Goal: Check status: Check status

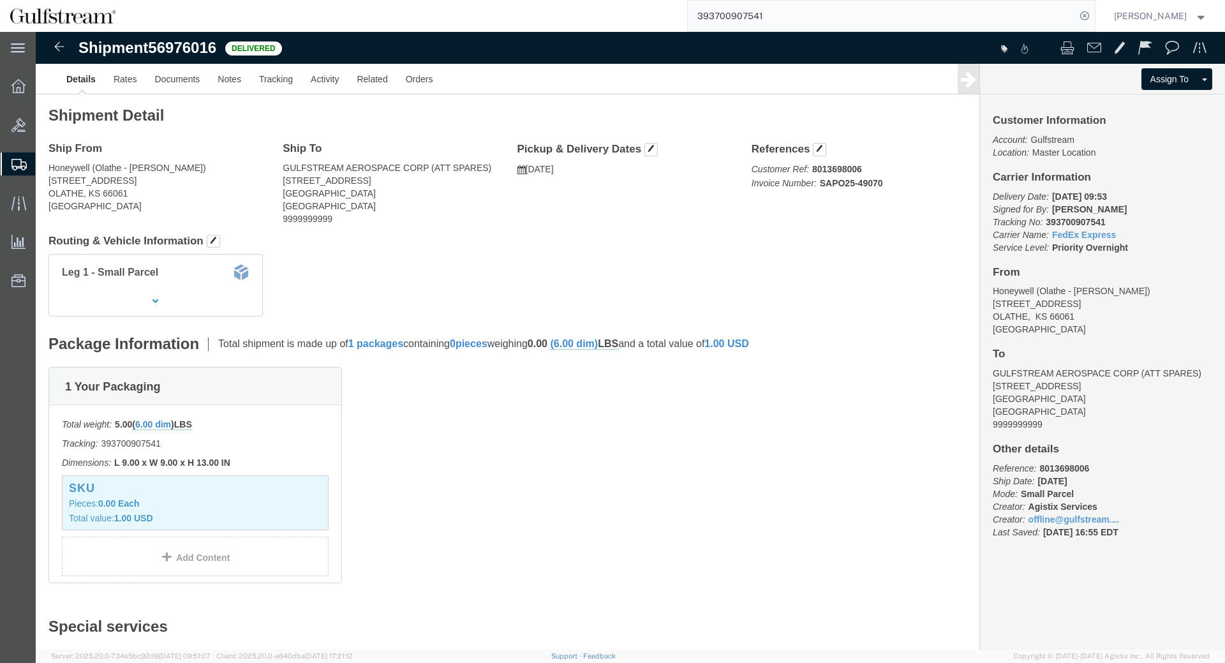
click at [761, 5] on input "393700907541" at bounding box center [882, 16] width 388 height 31
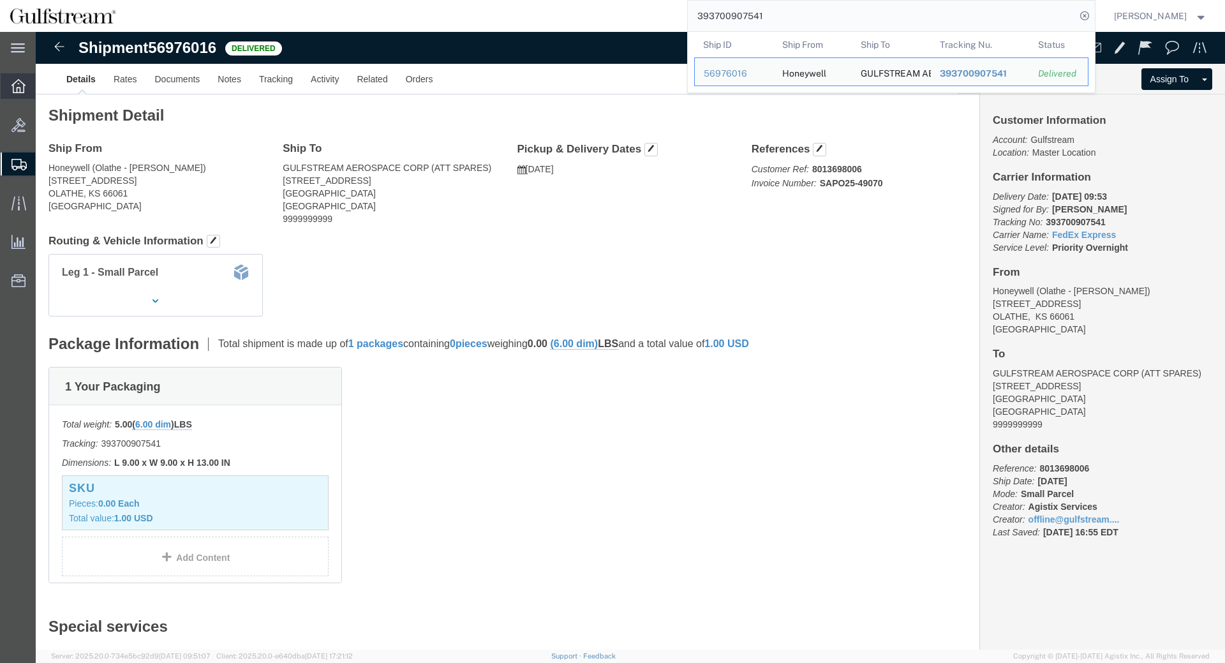
click at [20, 82] on icon at bounding box center [18, 86] width 14 height 14
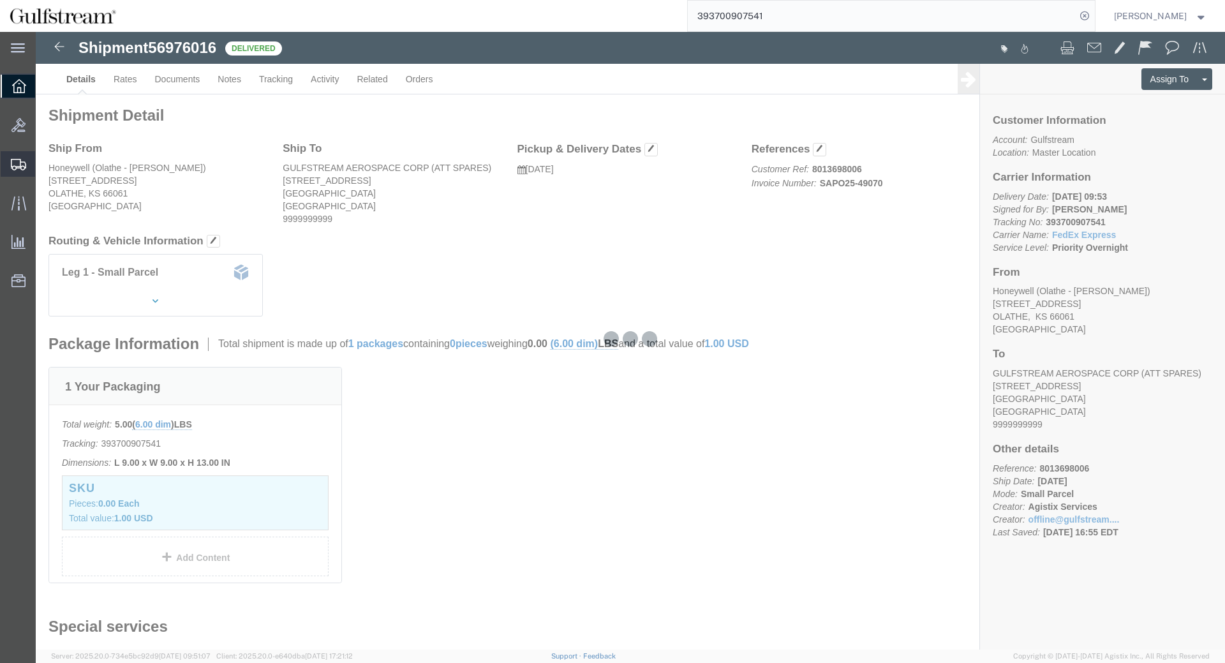
click at [22, 168] on icon at bounding box center [18, 164] width 15 height 11
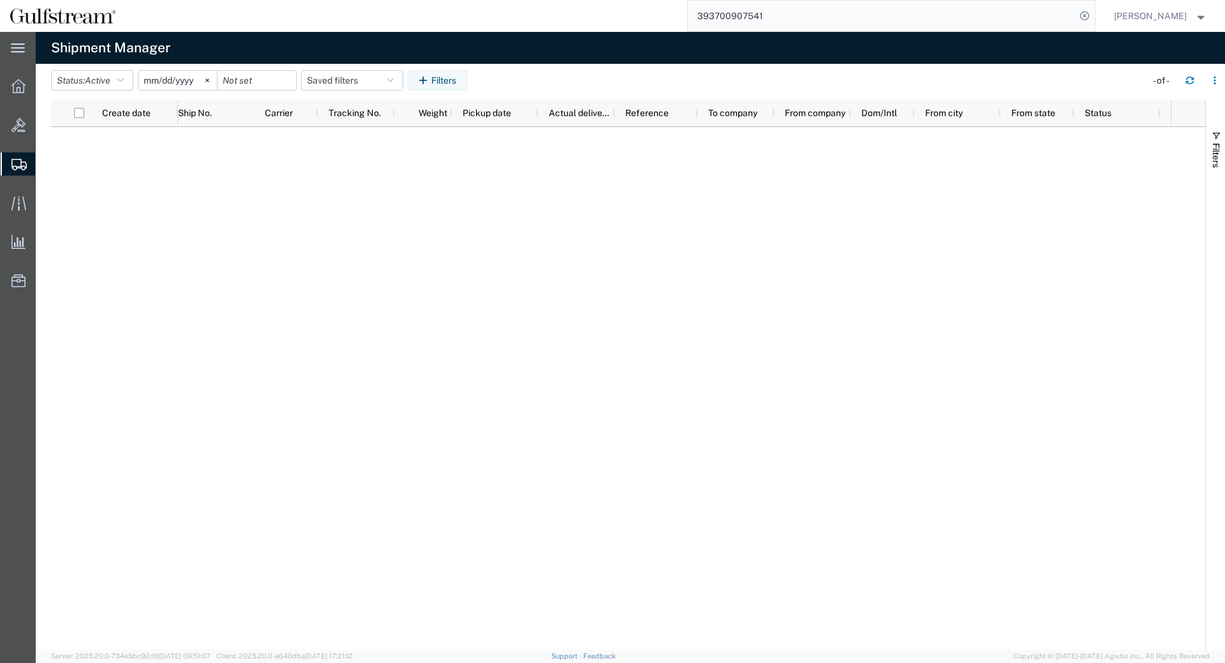
click at [761, 19] on input "393700907541" at bounding box center [882, 16] width 388 height 31
type input "715341028768"
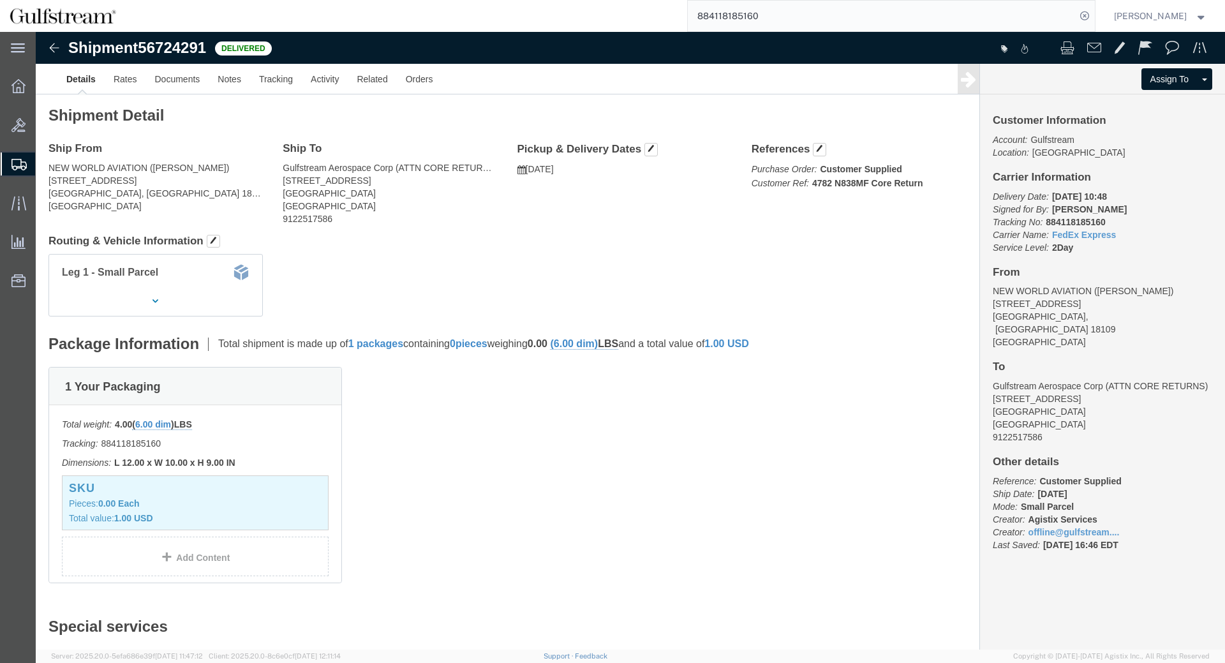
click at [749, 8] on input "884118185160" at bounding box center [882, 16] width 388 height 31
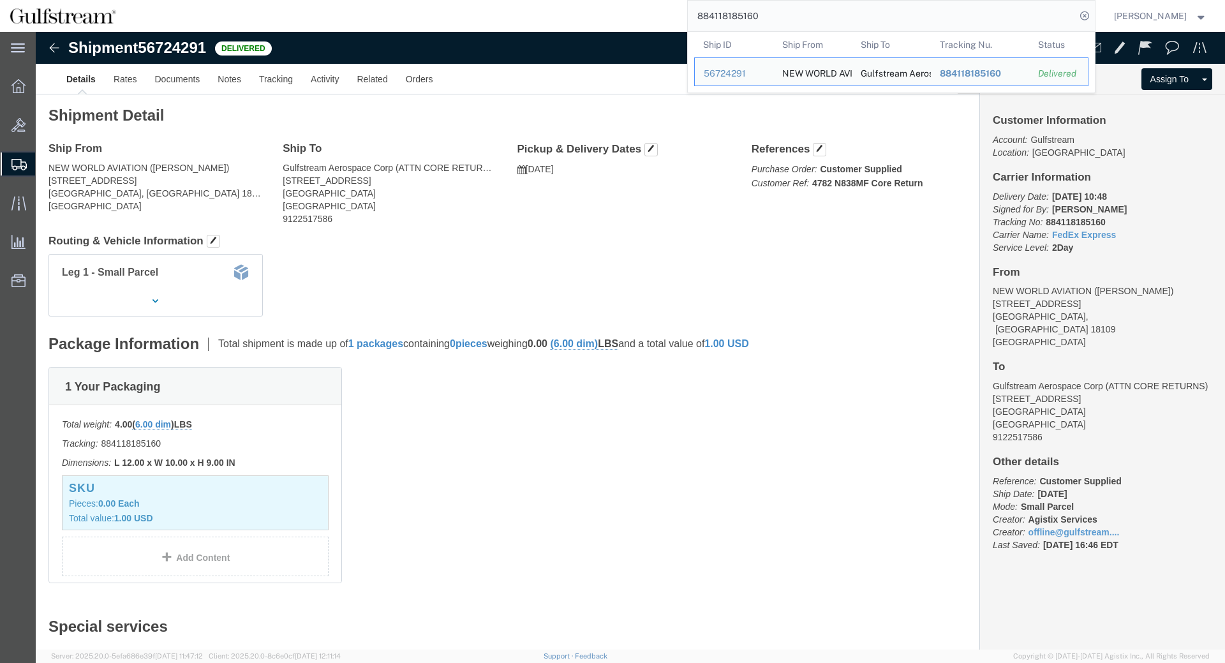
click at [749, 8] on input "884118185160" at bounding box center [882, 16] width 388 height 31
paste input "715341028746"
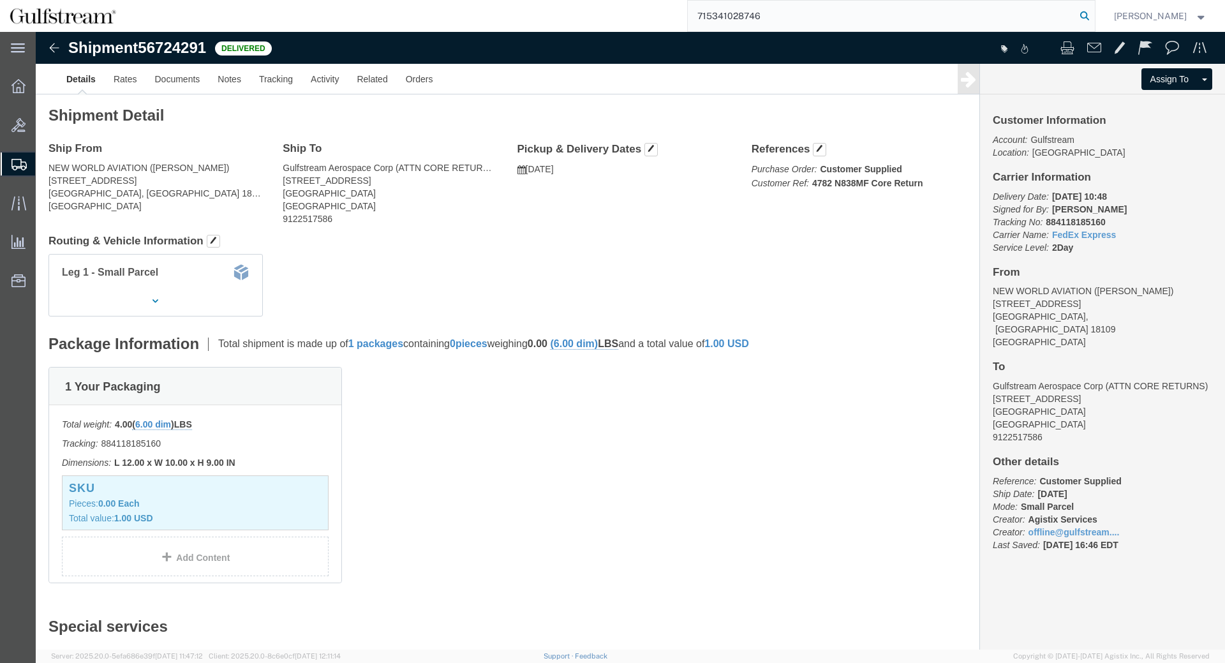
type input "715341028746"
click at [1094, 15] on icon at bounding box center [1085, 16] width 18 height 18
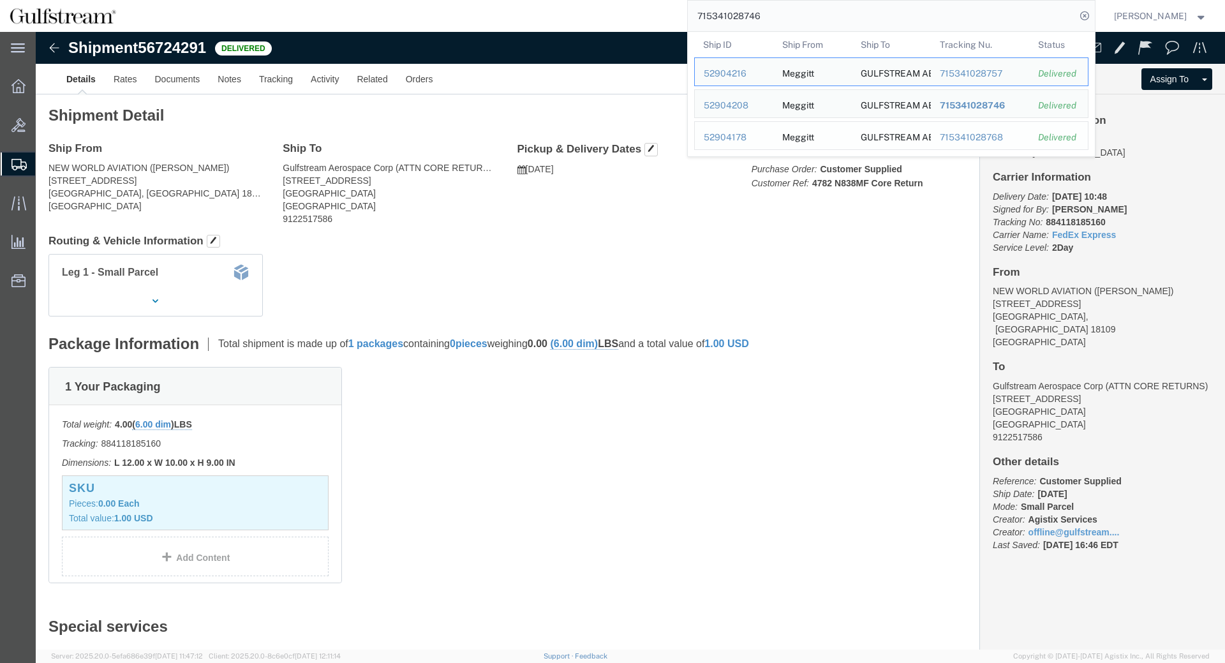
click at [998, 137] on div "715341028768" at bounding box center [979, 137] width 81 height 13
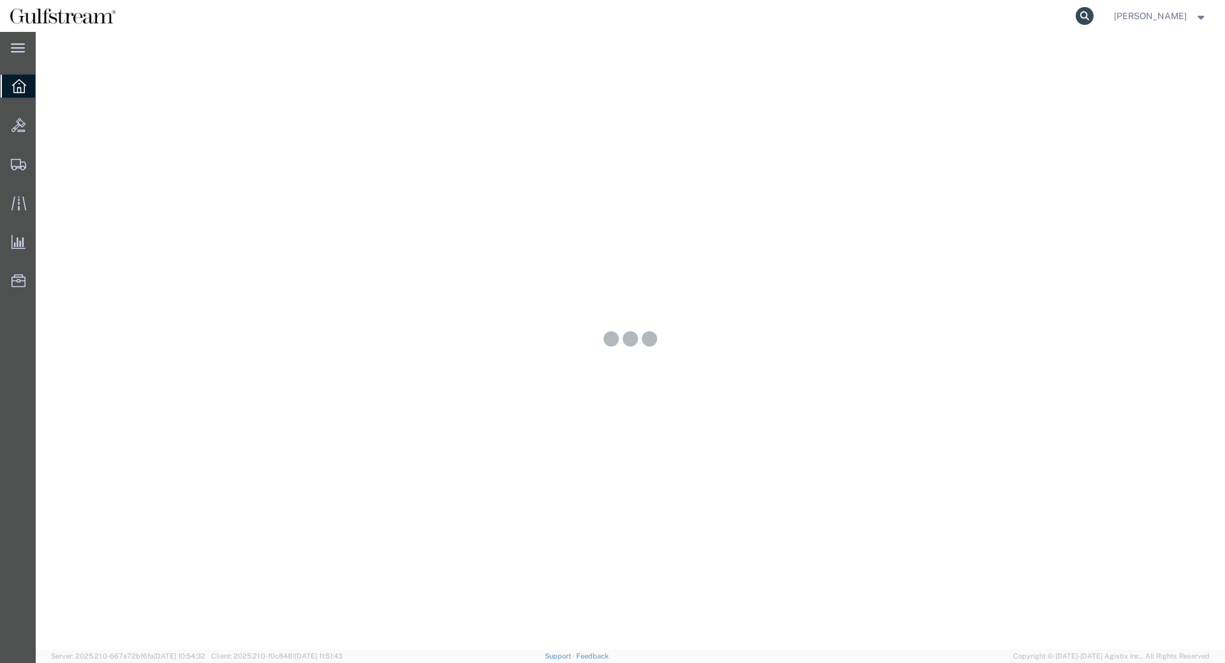
click at [1094, 20] on icon at bounding box center [1085, 16] width 18 height 18
click at [1071, 20] on input "search" at bounding box center [882, 16] width 388 height 31
type input "715341028768"
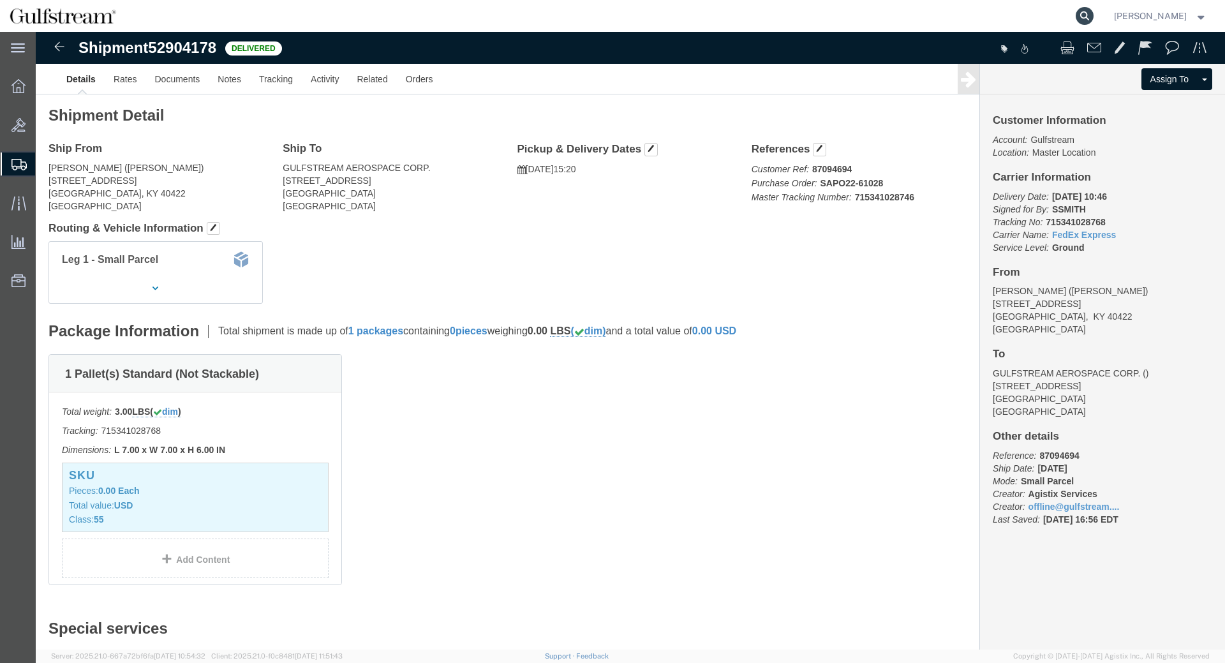
click at [1094, 14] on icon at bounding box center [1085, 16] width 18 height 18
click at [968, 27] on input "search" at bounding box center [882, 16] width 388 height 31
click at [968, 19] on input "search" at bounding box center [882, 16] width 388 height 31
click at [949, 11] on input "search" at bounding box center [882, 16] width 388 height 31
click p "Customer Ref: 87094694 Purchase Order: SAPO22-61028 Master Tracking Number: 715…"
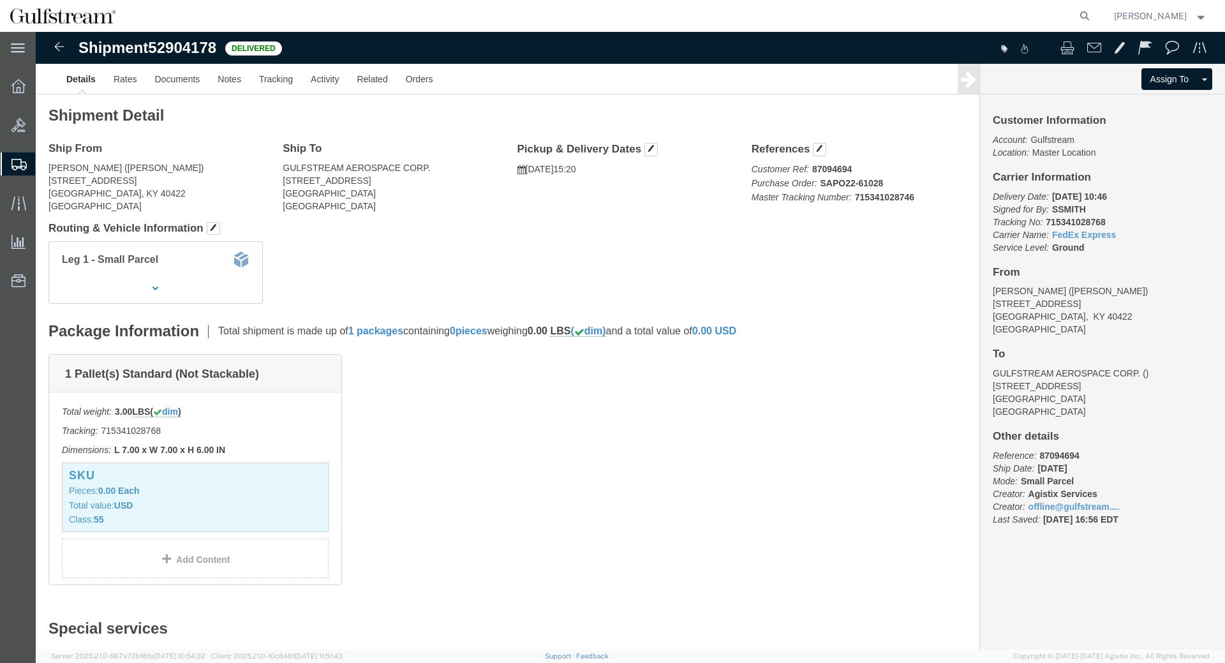
click b "715341028746"
copy b "715341028746"
click at [1091, 16] on icon at bounding box center [1085, 16] width 18 height 18
click at [1016, 27] on input "search" at bounding box center [882, 16] width 388 height 31
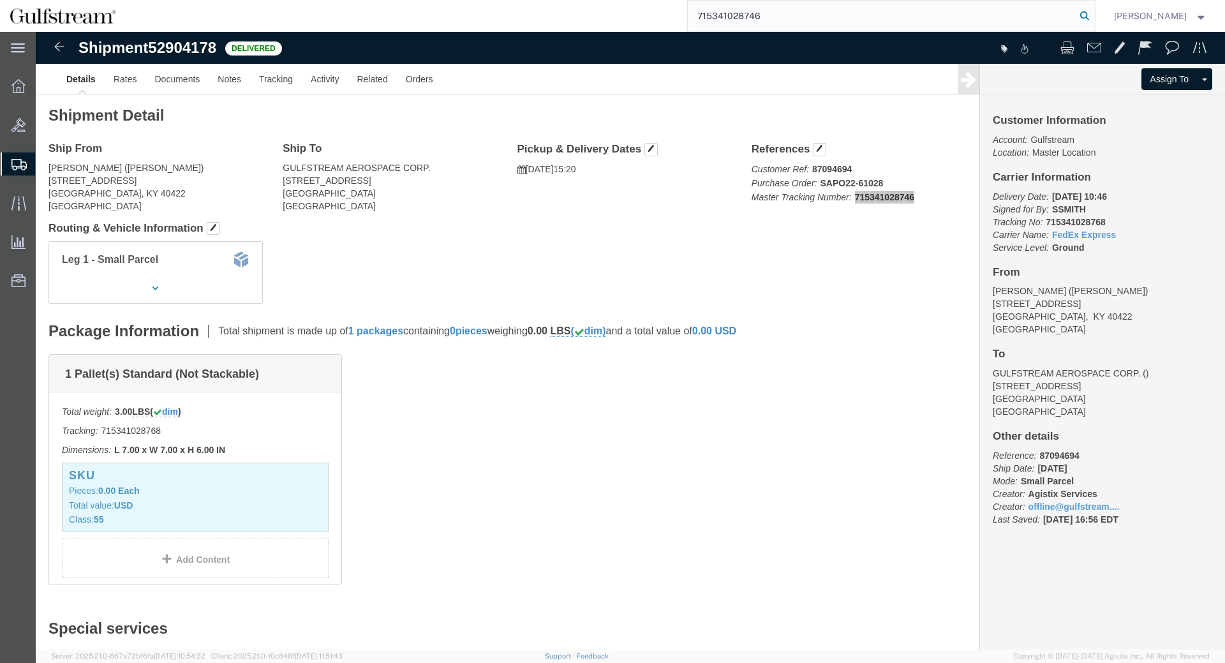
type input "715341028746"
click at [1092, 15] on icon at bounding box center [1085, 16] width 18 height 18
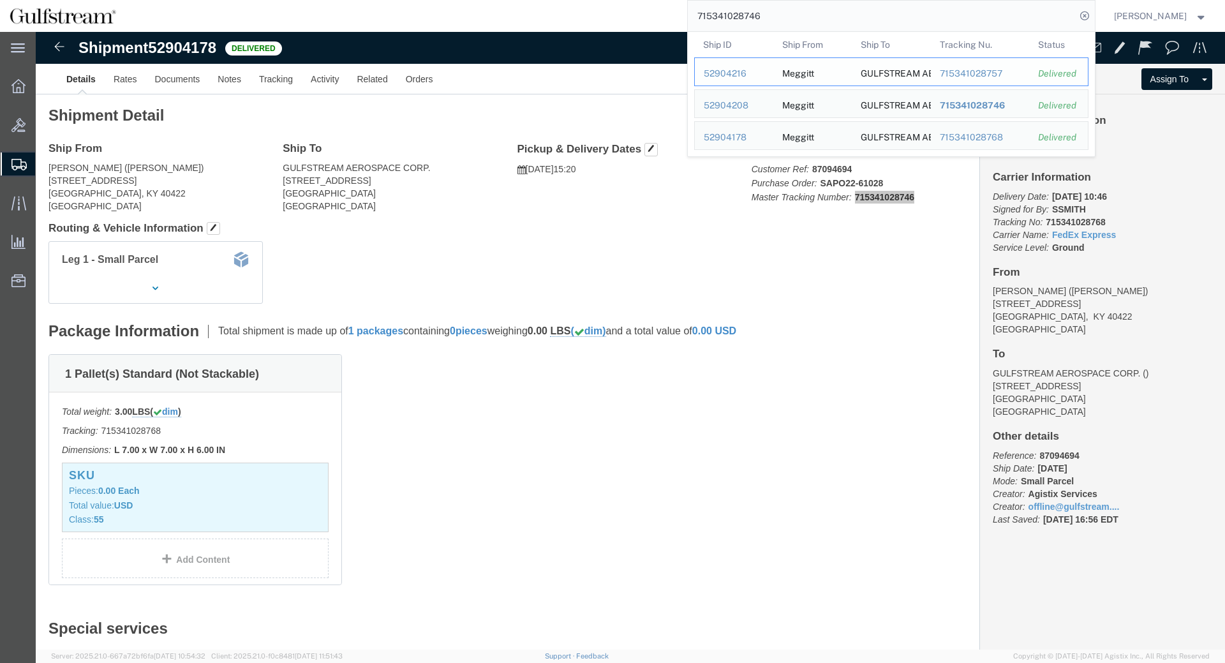
click at [999, 77] on div "715341028757" at bounding box center [979, 73] width 81 height 13
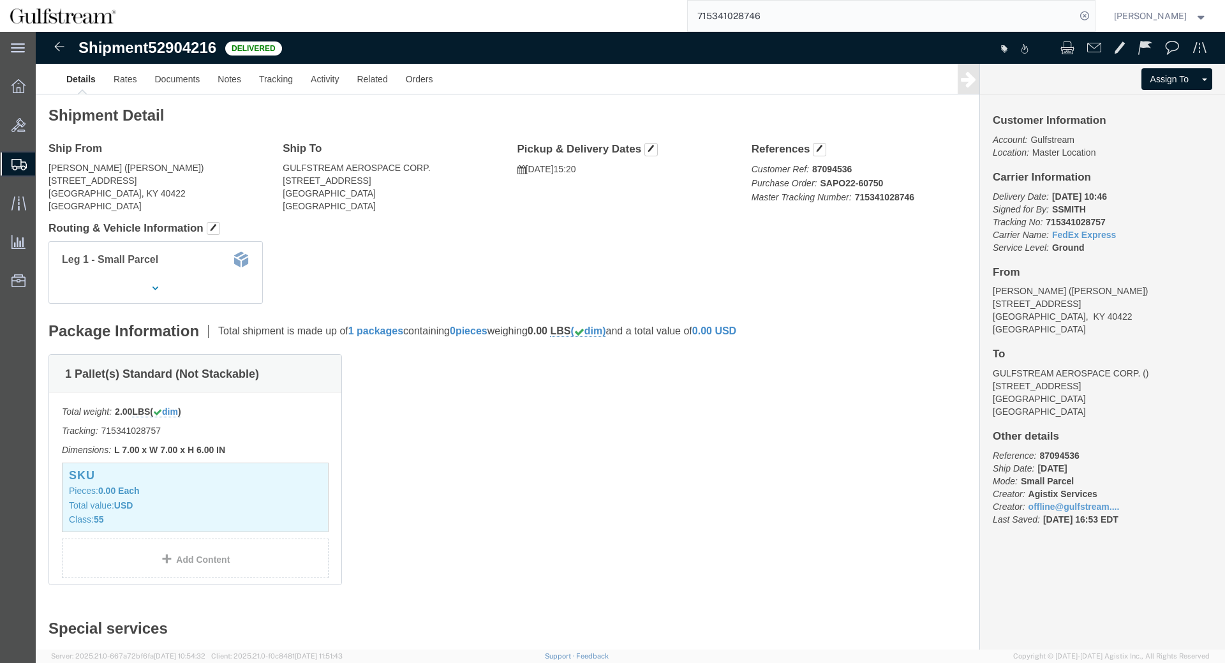
click div "Leg 1 - Small Parcel"
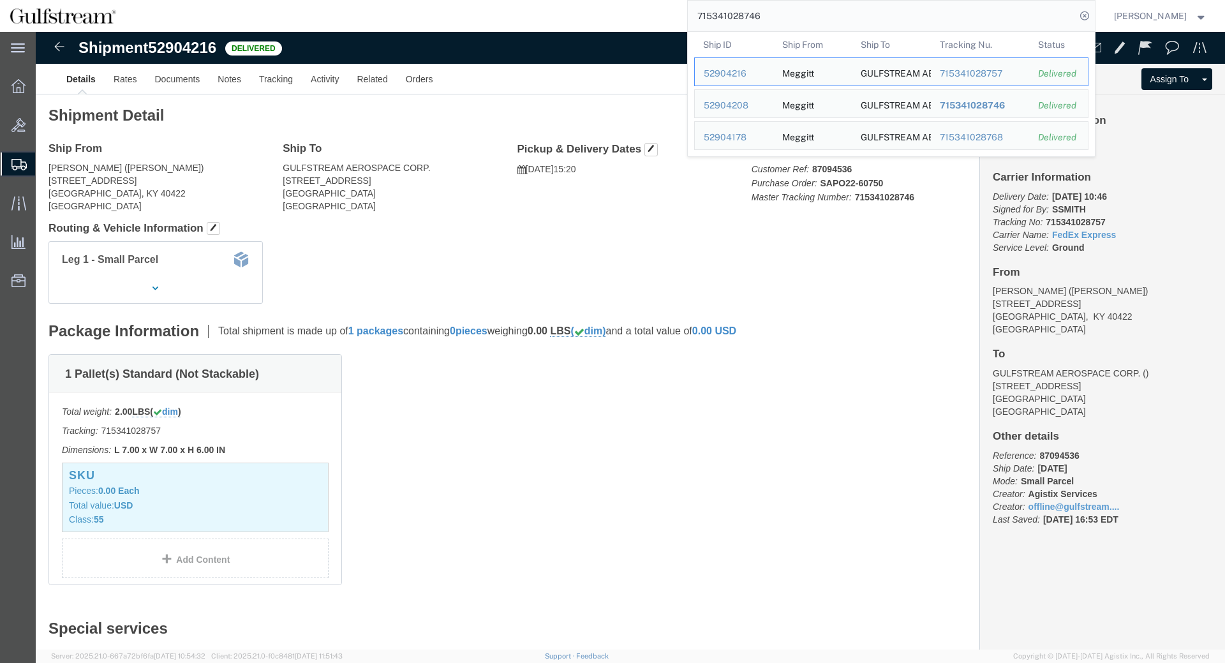
click at [895, 19] on input "715341028746" at bounding box center [882, 16] width 388 height 31
click at [990, 106] on span "715341028746" at bounding box center [971, 105] width 65 height 10
